Goal: Transaction & Acquisition: Book appointment/travel/reservation

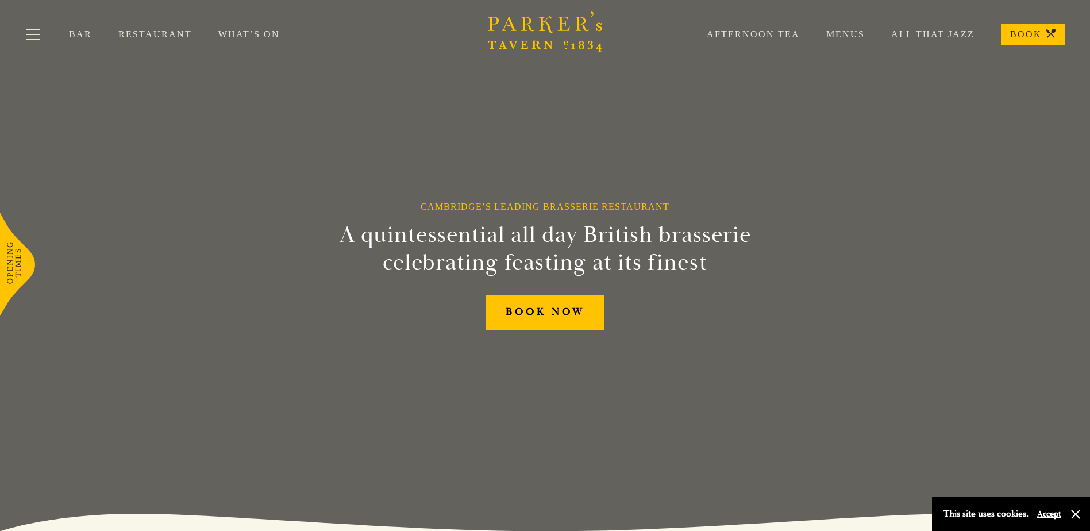
click at [738, 35] on link "Afternoon Tea" at bounding box center [740, 34] width 120 height 11
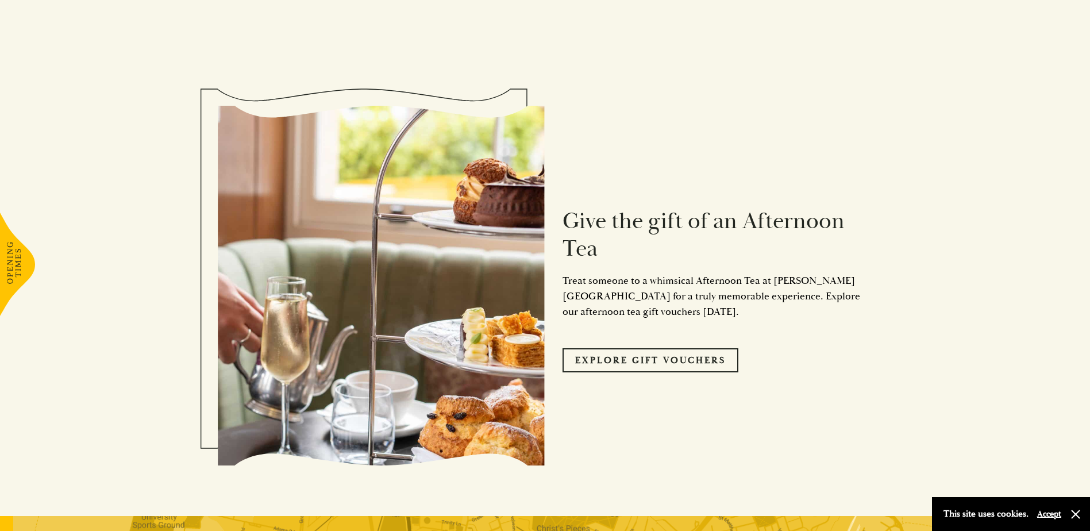
scroll to position [1207, 0]
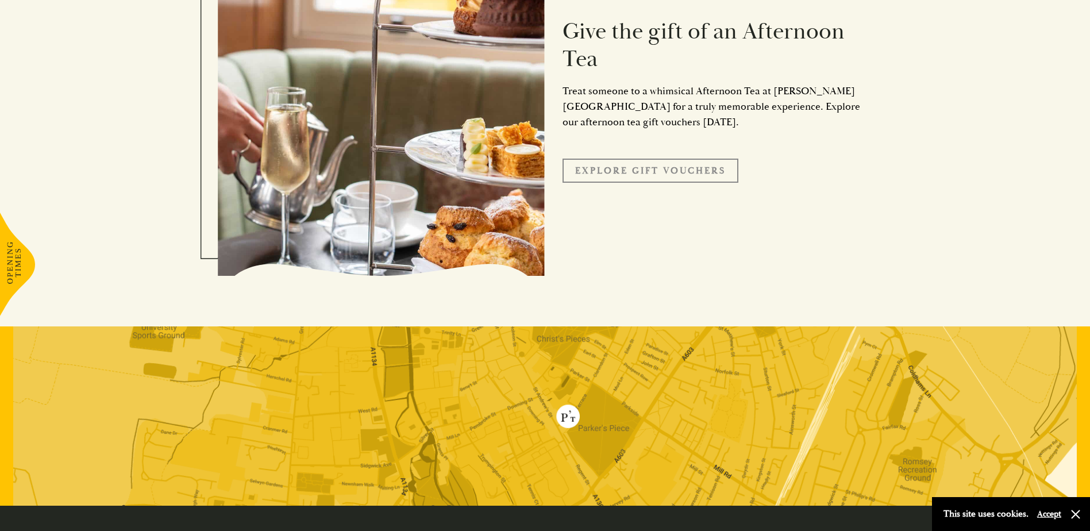
click at [655, 174] on link "Explore Gift Vouchers" at bounding box center [651, 171] width 176 height 24
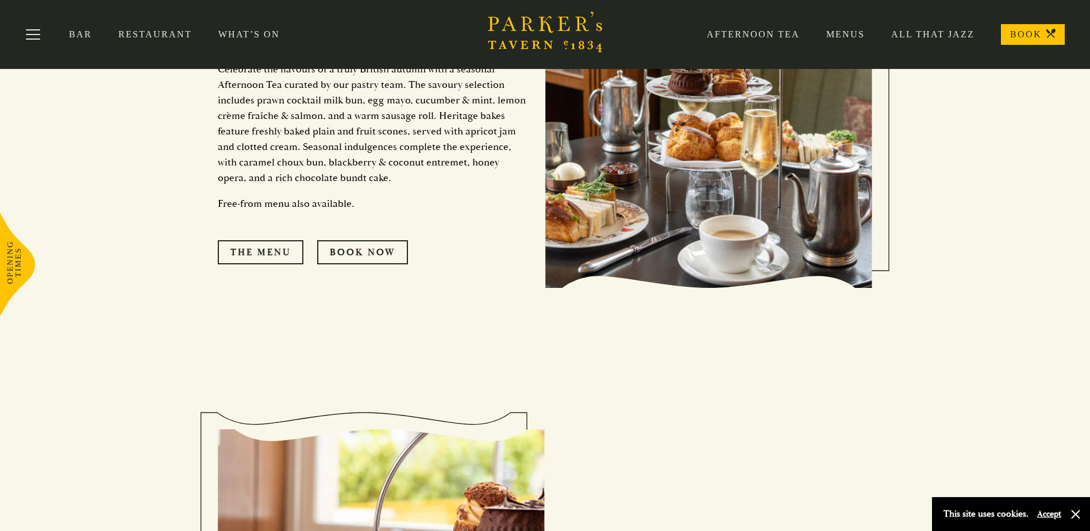
scroll to position [690, 0]
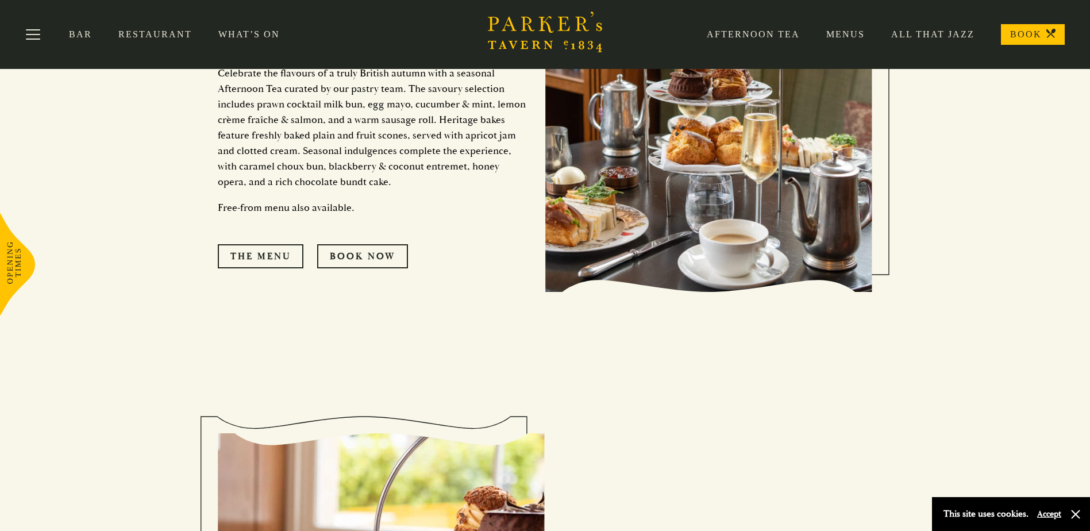
click at [766, 34] on link "Afternoon Tea" at bounding box center [740, 34] width 120 height 11
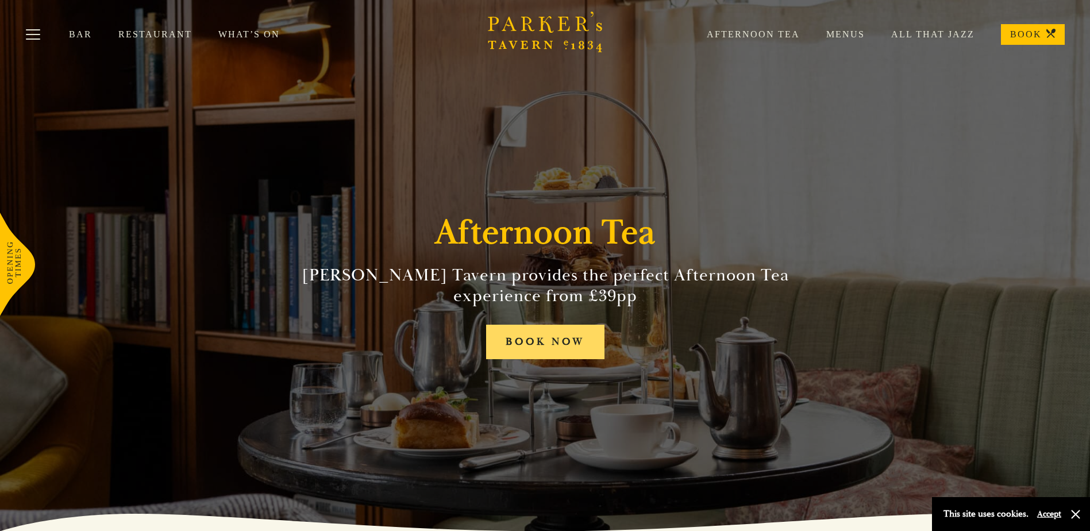
click at [570, 349] on link "BOOK NOW" at bounding box center [545, 342] width 118 height 35
click at [30, 35] on button "Toggle navigation" at bounding box center [33, 36] width 49 height 49
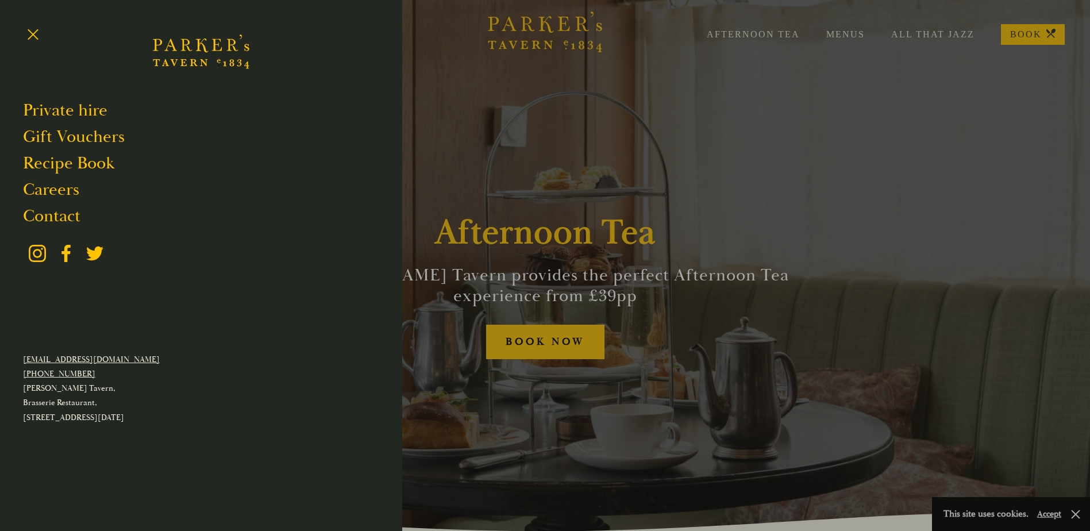
click at [728, 37] on div at bounding box center [545, 265] width 1090 height 531
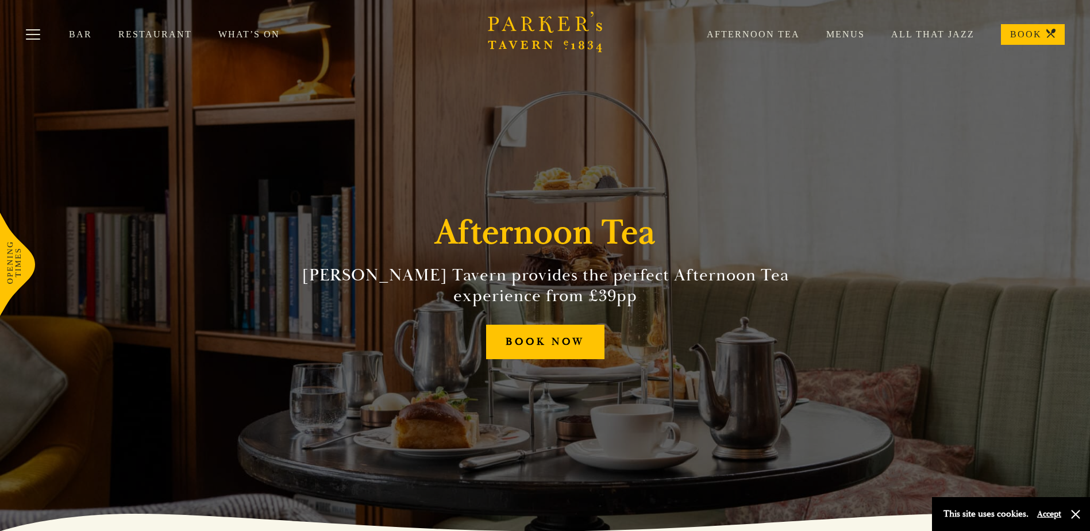
click at [732, 29] on link "Afternoon Tea" at bounding box center [740, 34] width 120 height 11
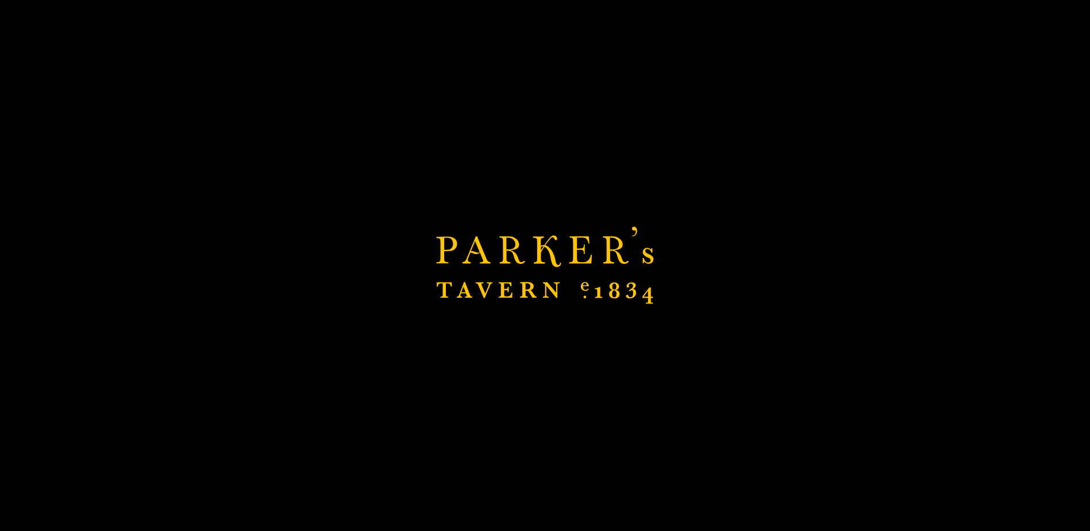
click at [582, 343] on div "Brasserie Restaurant Cambridge | Parker's Tavern Cambridge Parker's Tavern is a…" at bounding box center [545, 265] width 1090 height 531
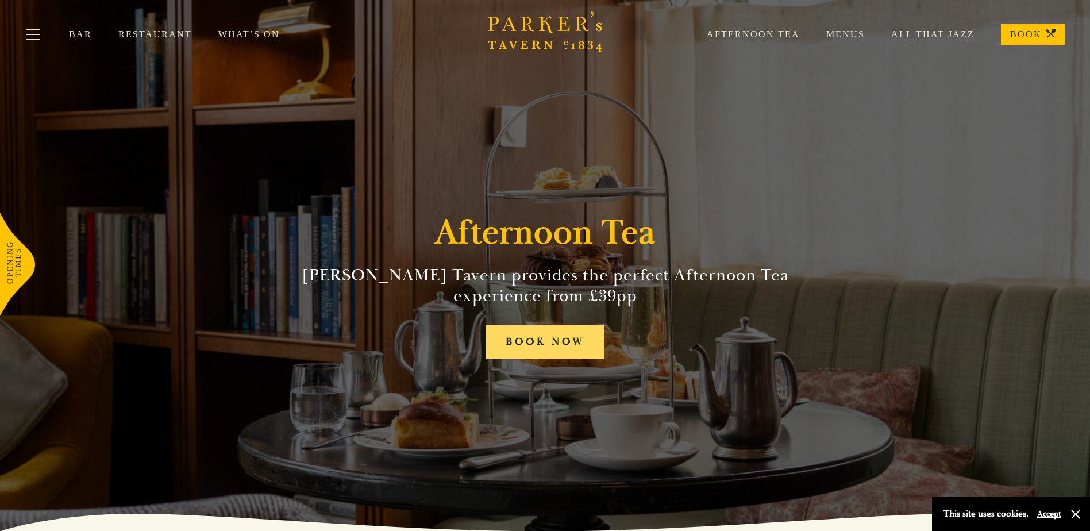
click at [563, 339] on link "BOOK NOW" at bounding box center [545, 342] width 118 height 35
click at [721, 30] on link "Afternoon Tea" at bounding box center [740, 34] width 120 height 11
click at [852, 34] on link "Menus" at bounding box center [832, 34] width 65 height 11
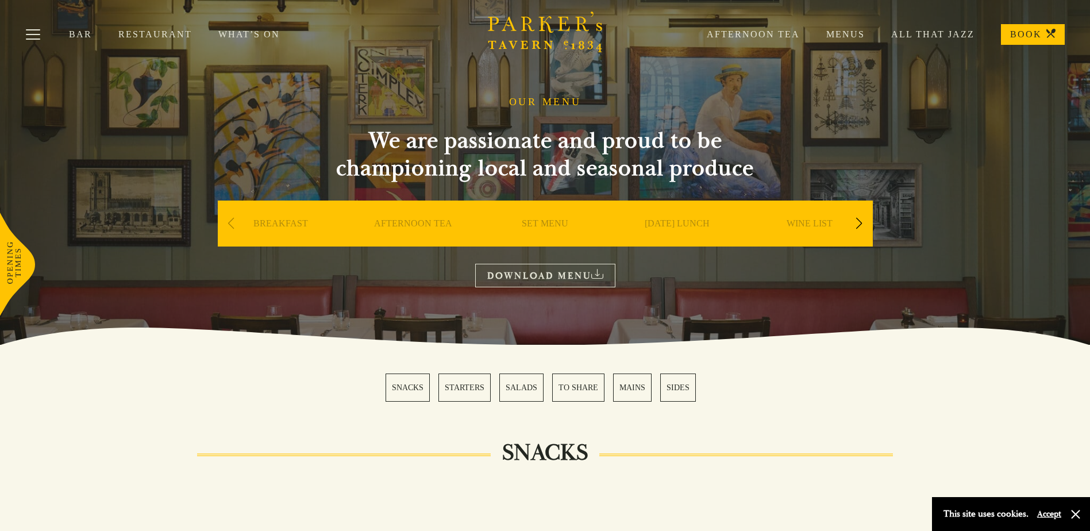
click at [436, 221] on link "AFTERNOON TEA" at bounding box center [413, 241] width 78 height 46
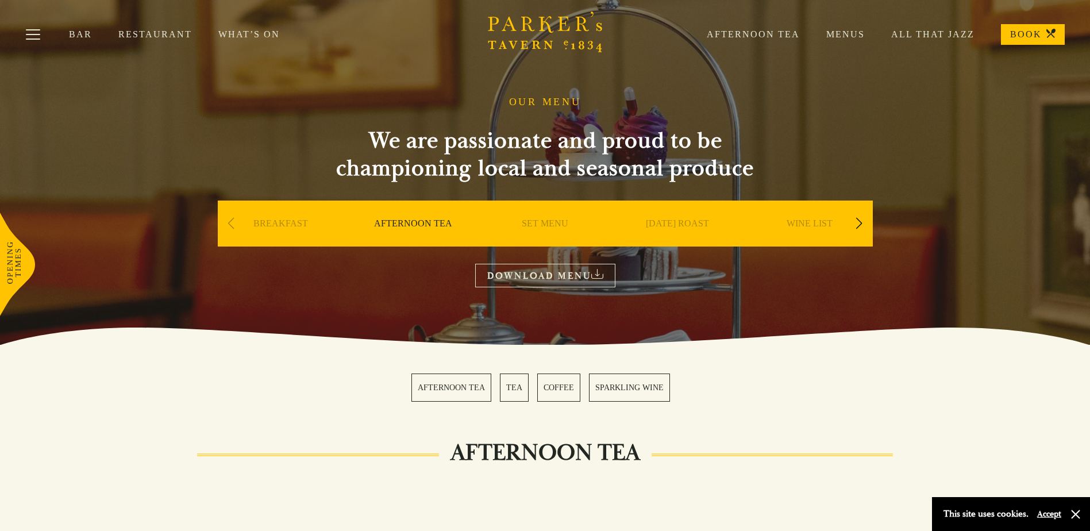
click at [471, 391] on link "AFTERNOON TEA" at bounding box center [451, 388] width 80 height 28
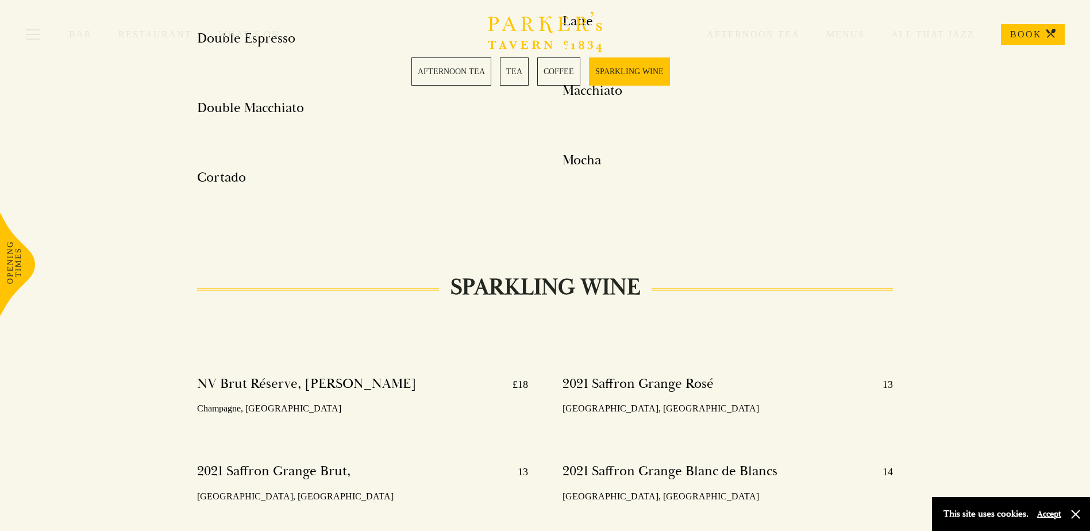
scroll to position [2464, 0]
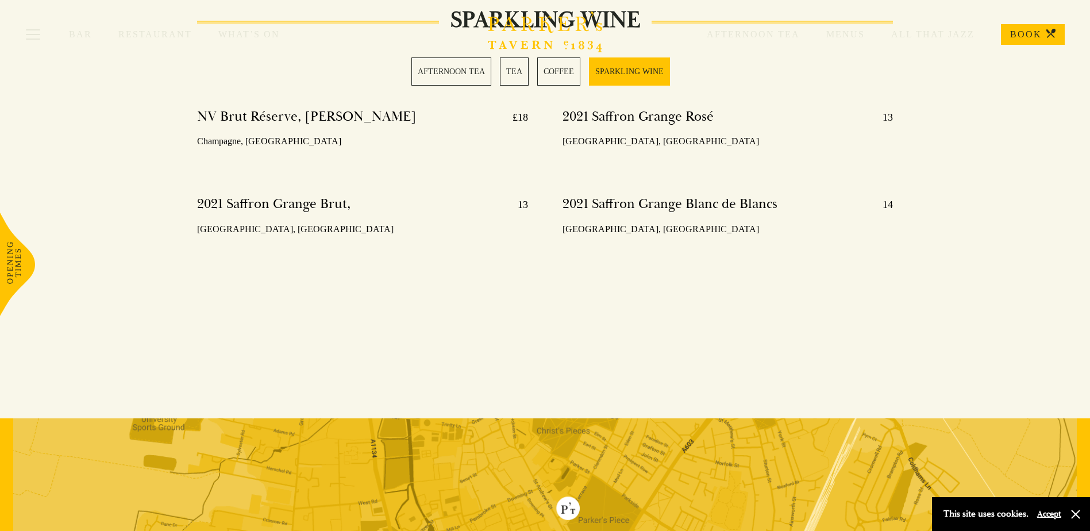
click at [458, 75] on link "AFTERNOON TEA" at bounding box center [451, 71] width 80 height 28
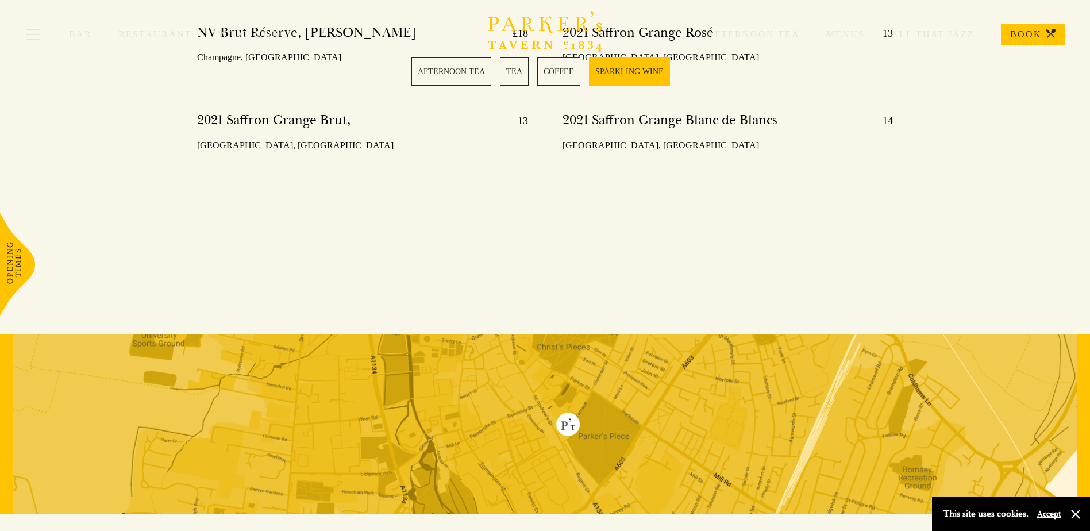
scroll to position [2815, 0]
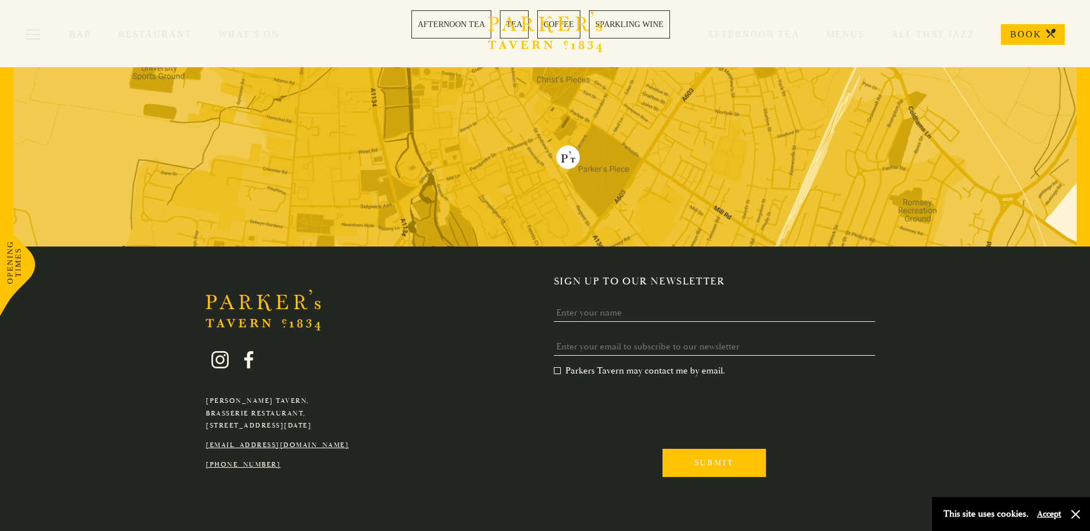
click at [663, 440] on div "Submit" at bounding box center [719, 461] width 330 height 43
click at [711, 449] on input "Submit" at bounding box center [714, 463] width 103 height 28
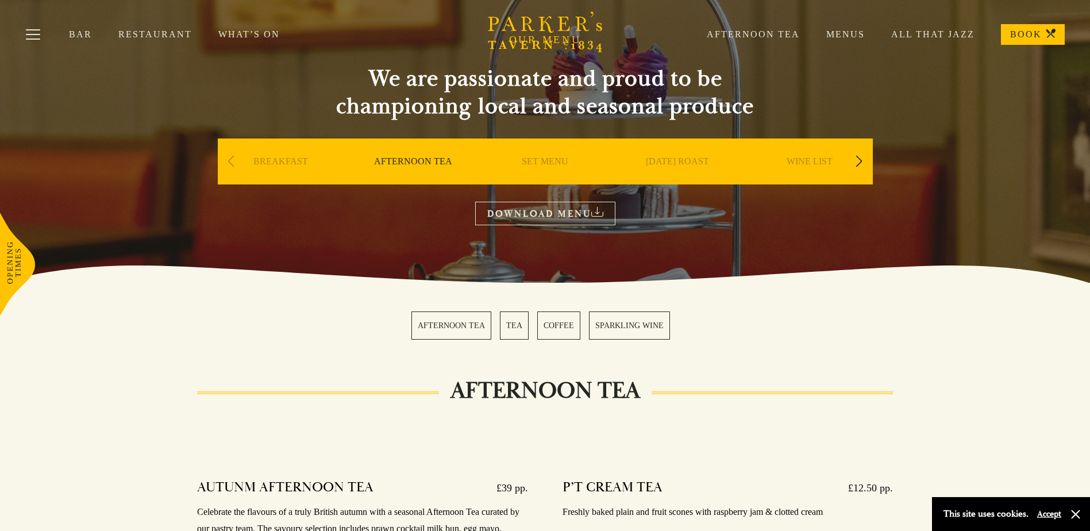
scroll to position [3, 0]
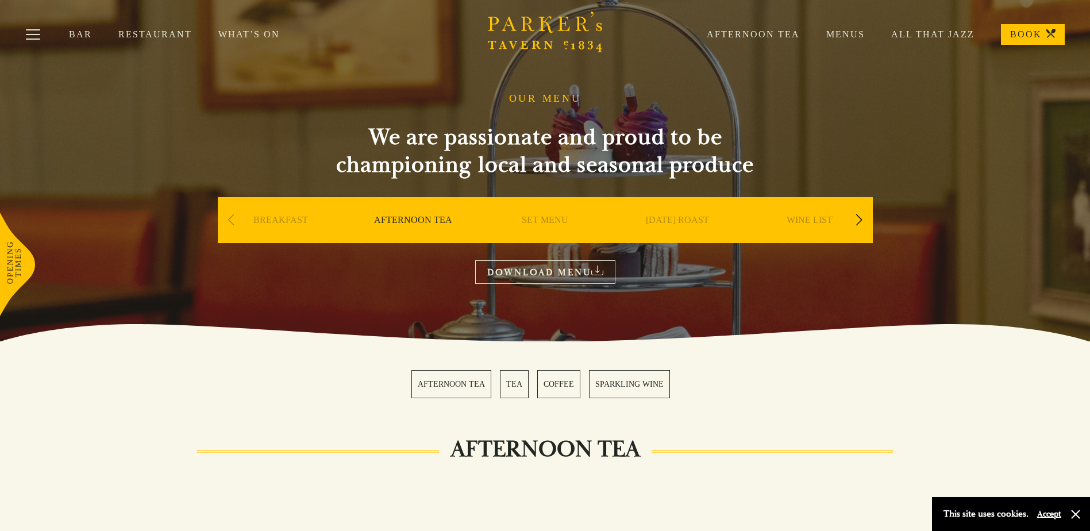
click at [767, 36] on link "Afternoon Tea" at bounding box center [740, 34] width 120 height 11
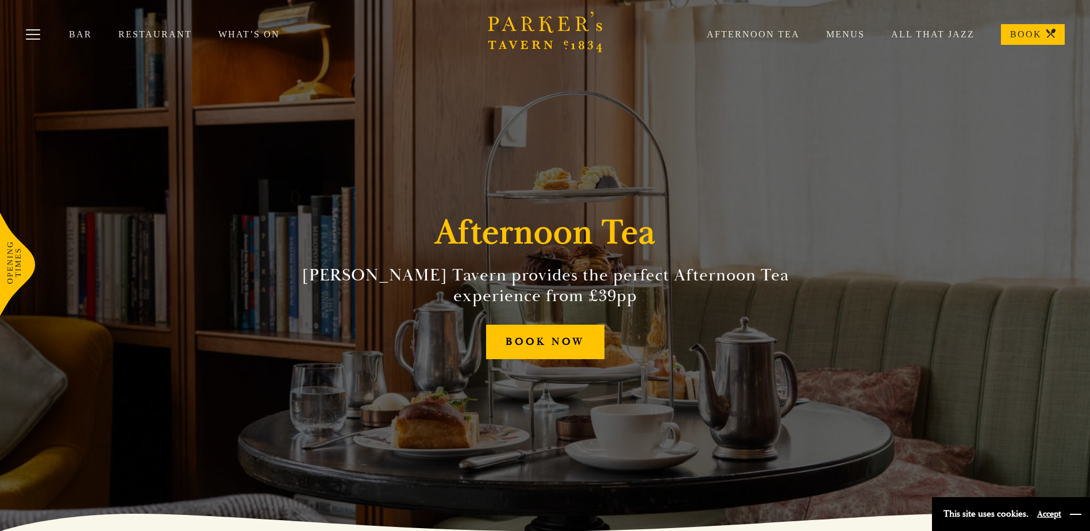
click at [1076, 513] on button "button" at bounding box center [1075, 514] width 11 height 11
click at [36, 40] on button "Toggle navigation" at bounding box center [33, 36] width 49 height 49
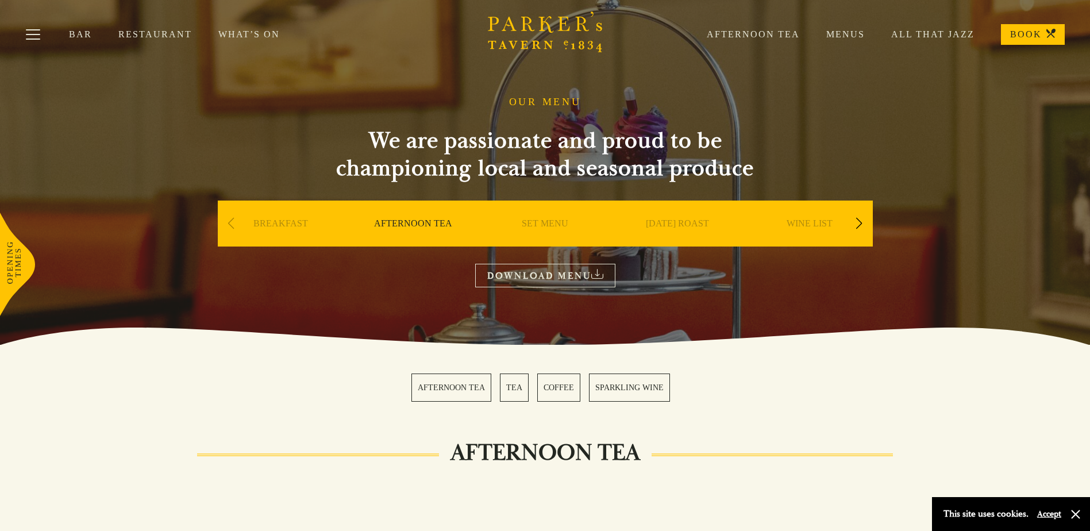
scroll to position [2, 0]
